Goal: Find specific page/section: Find specific page/section

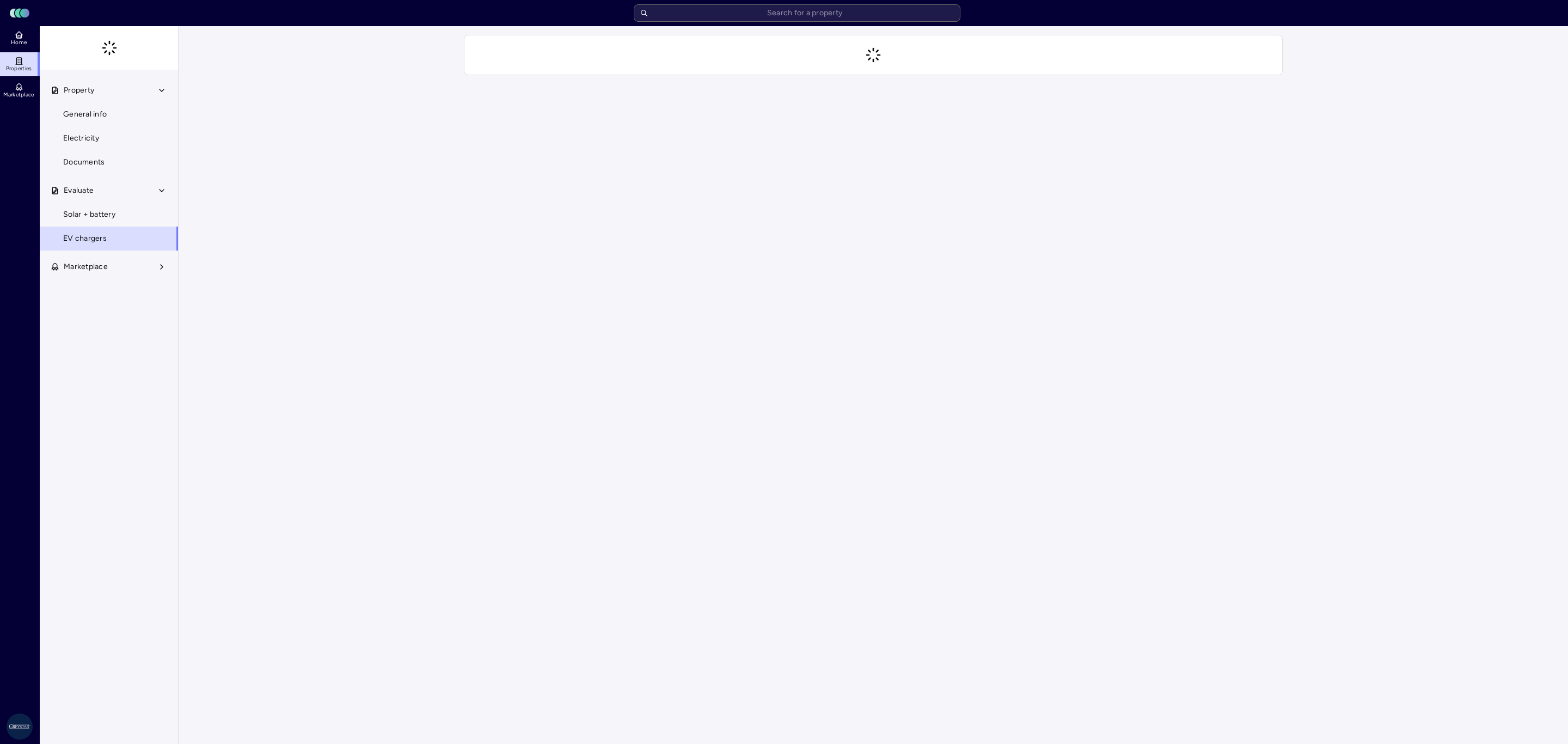
click at [760, 18] on input "text" at bounding box center [796, 13] width 326 height 18
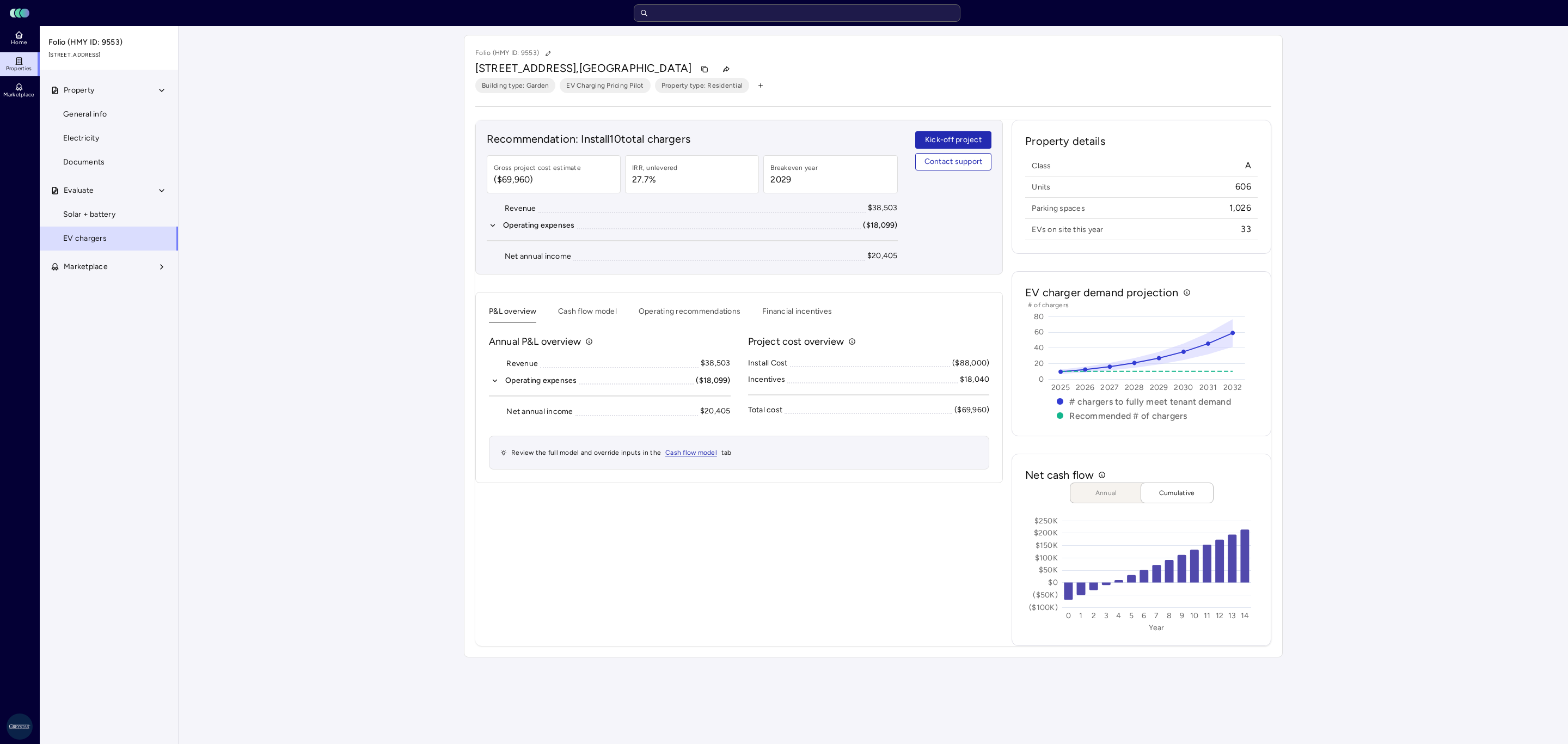
type input "w"
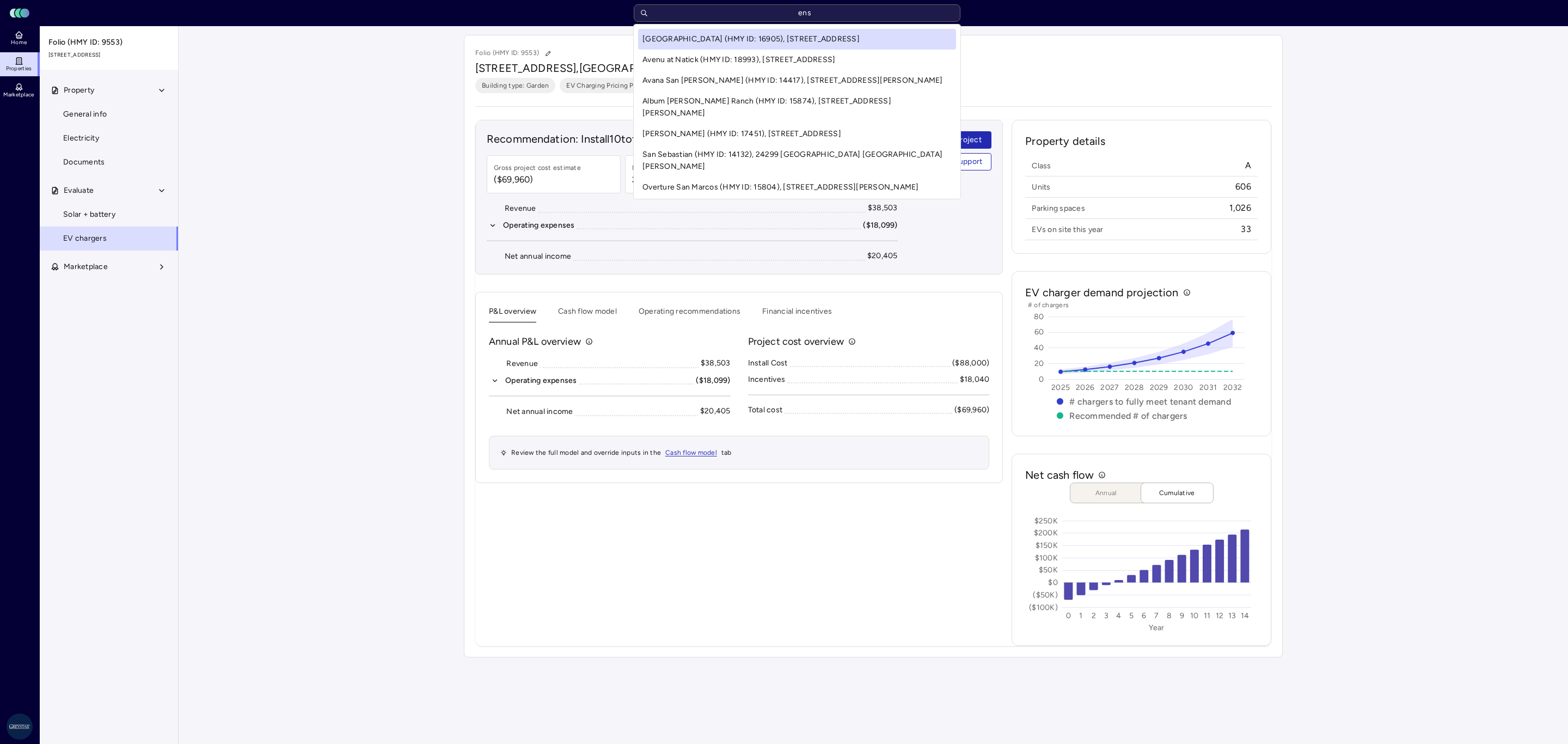
type input "enso"
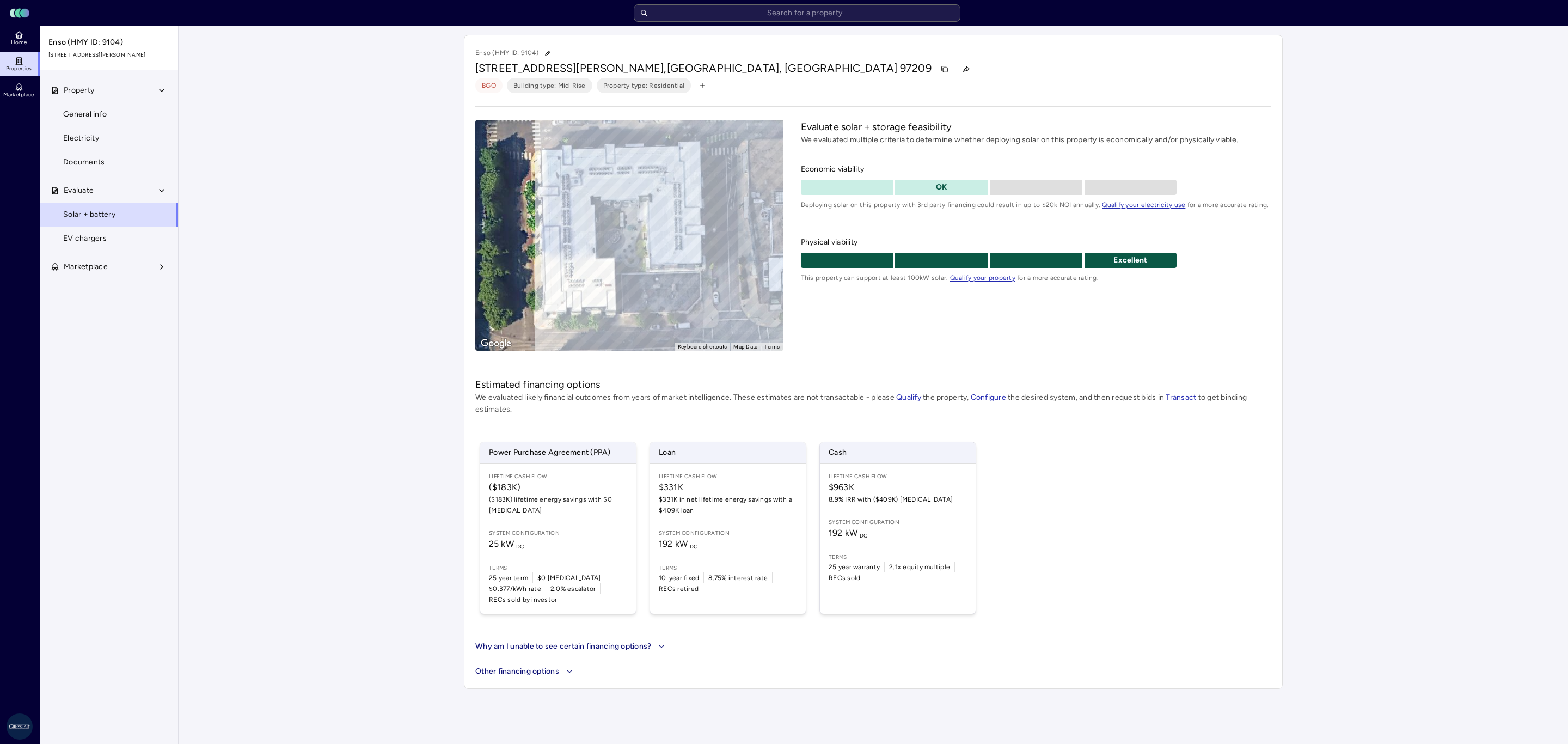
click at [81, 231] on link "EV chargers" at bounding box center [108, 238] width 139 height 24
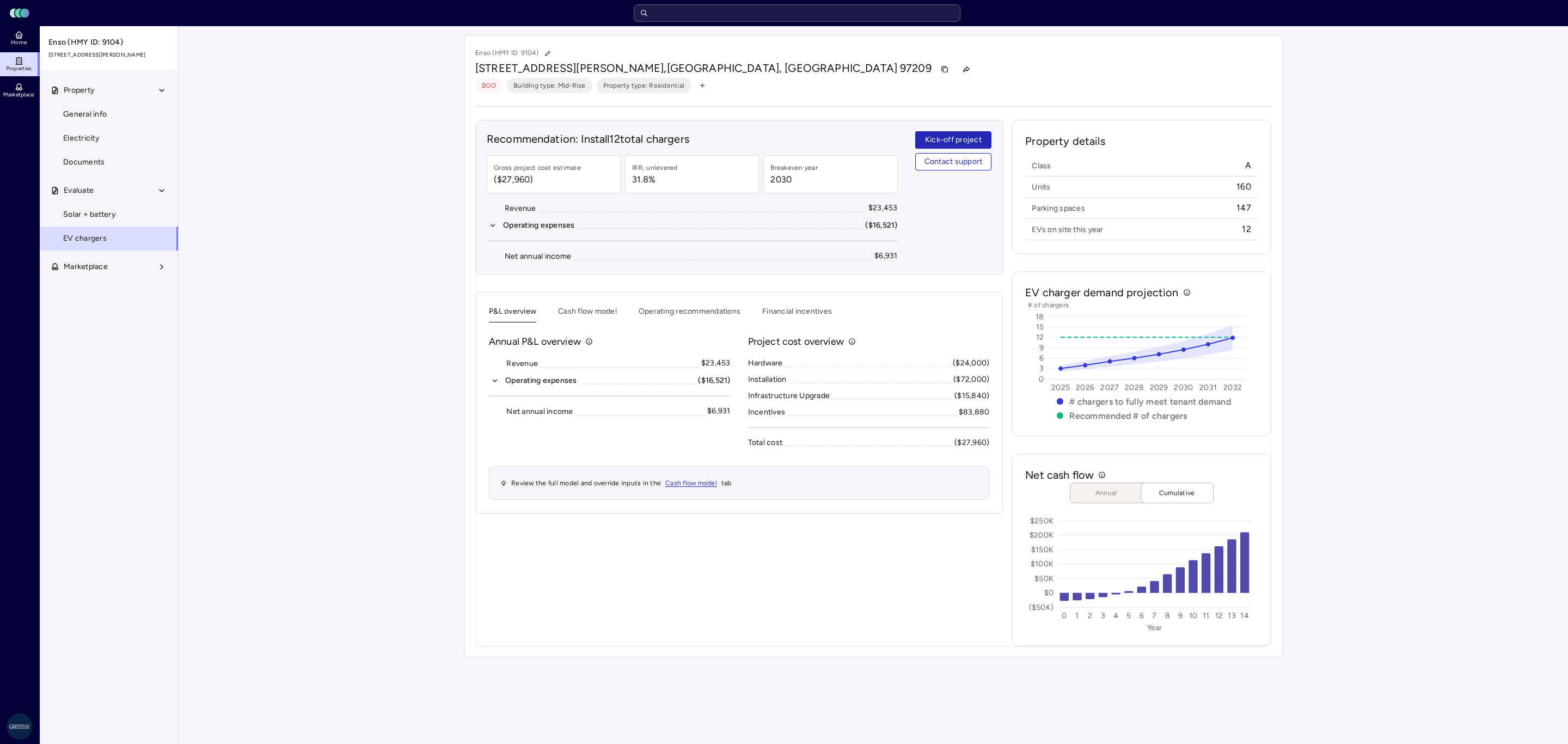
click at [915, 19] on input "text" at bounding box center [796, 13] width 326 height 18
type input "1919 mile"
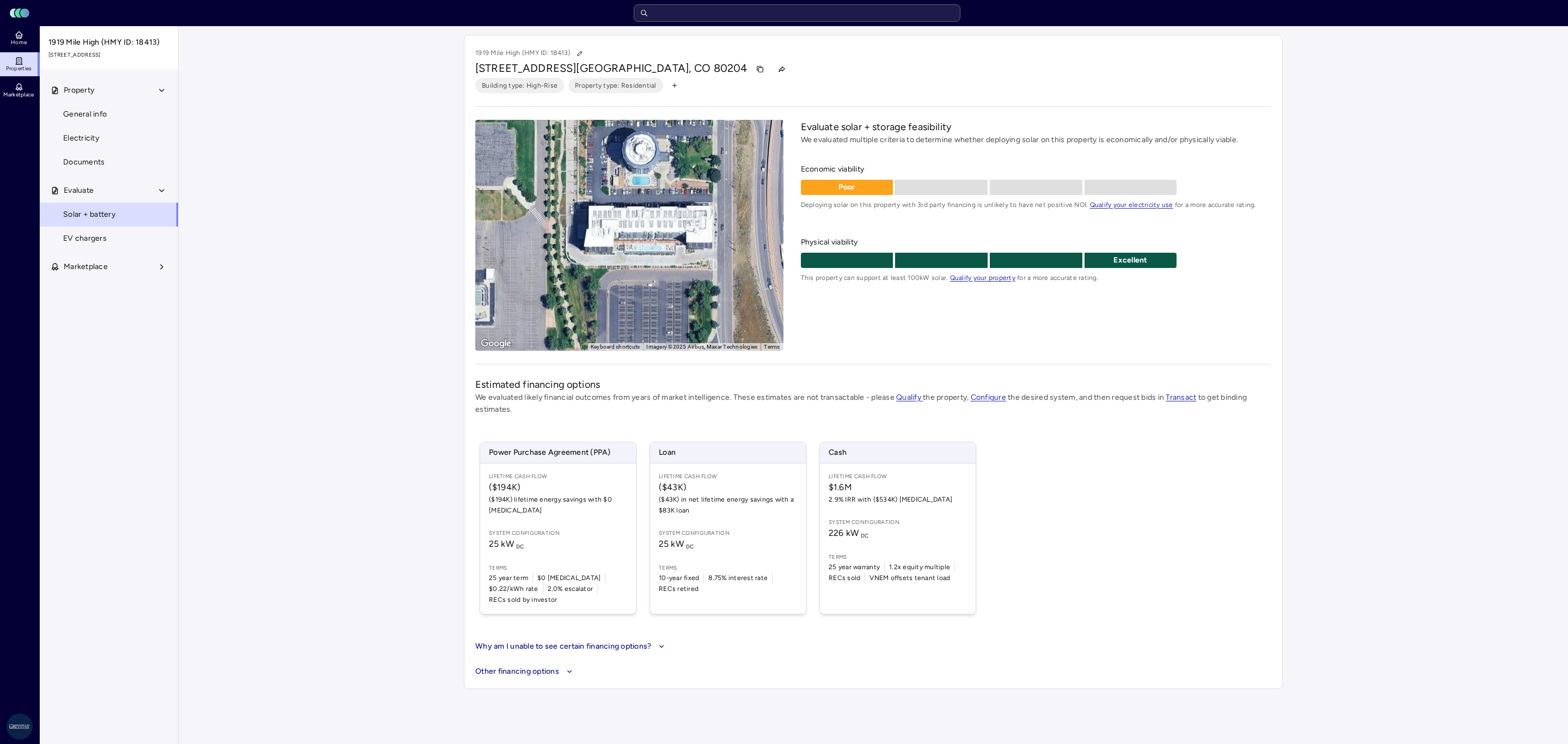
click at [128, 228] on link "EV chargers" at bounding box center [108, 238] width 139 height 24
